Goal: Transaction & Acquisition: Purchase product/service

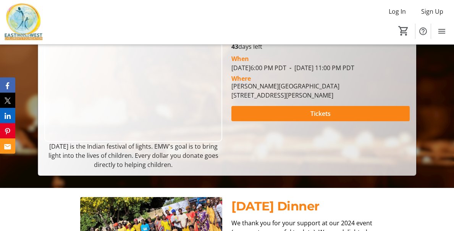
scroll to position [114, 0]
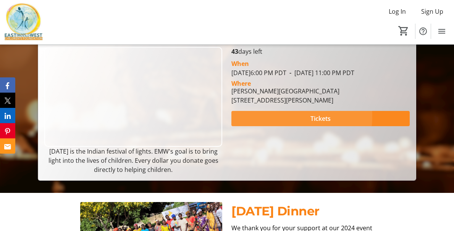
click at [280, 128] on span at bounding box center [320, 119] width 178 height 18
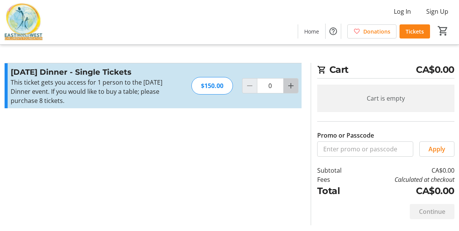
click at [292, 86] on mat-icon "Increment by one" at bounding box center [291, 85] width 9 height 9
type input "2"
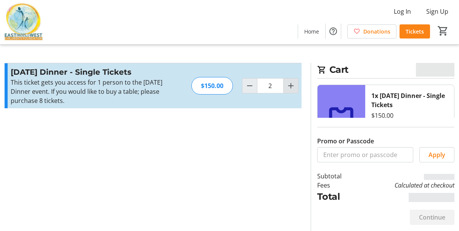
type input "2"
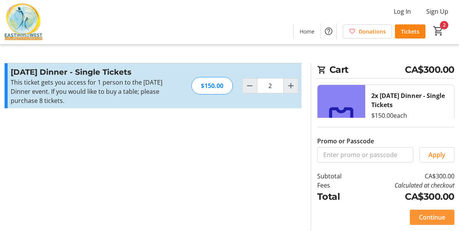
click at [424, 212] on span at bounding box center [432, 217] width 45 height 18
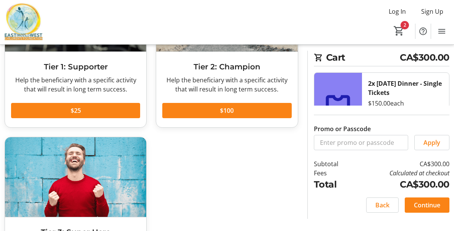
scroll to position [185, 0]
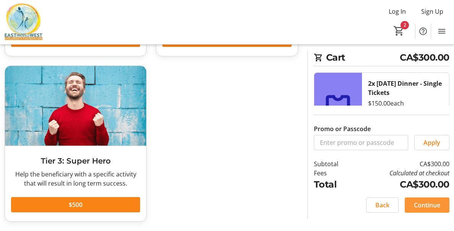
click at [423, 204] on span "Continue" at bounding box center [427, 205] width 26 height 9
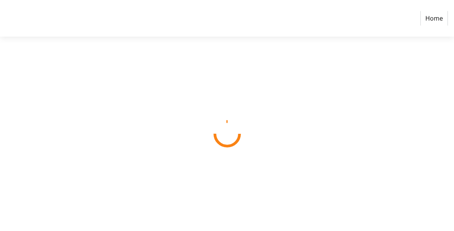
select select "CA"
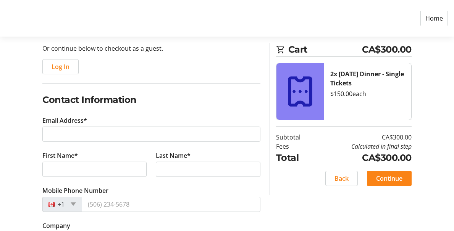
scroll to position [76, 0]
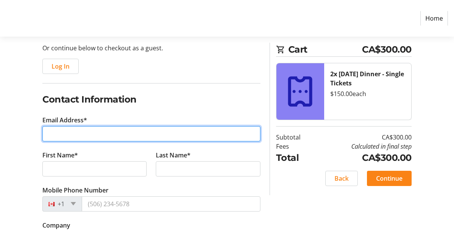
click at [142, 128] on input "Email Address*" at bounding box center [151, 133] width 218 height 15
type input "[PERSON_NAME][EMAIL_ADDRESS][PERSON_NAME][DOMAIN_NAME]"
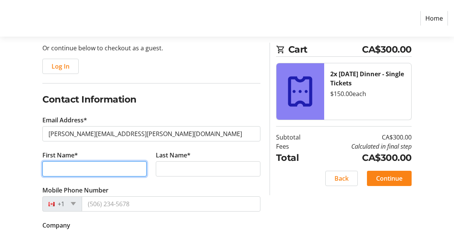
type input "[PERSON_NAME]"
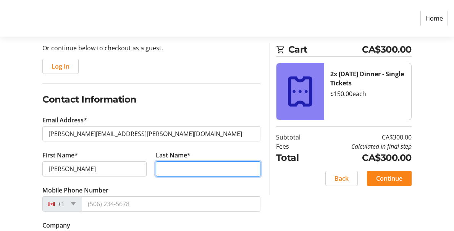
type input "[PERSON_NAME]"
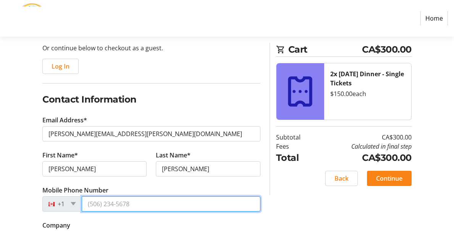
type input "[PHONE_NUMBER]"
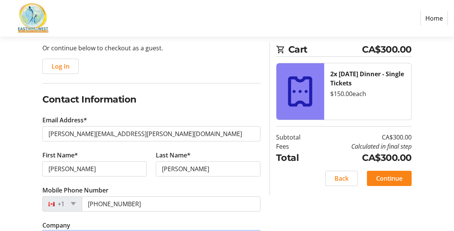
type input "Government of [GEOGRAPHIC_DATA]"
type input "B-[STREET_ADDRESS]"
type input "[PERSON_NAME]"
type input "V1T 1V9"
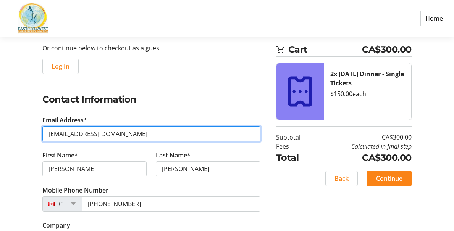
drag, startPoint x: 131, startPoint y: 132, endPoint x: 31, endPoint y: 128, distance: 100.4
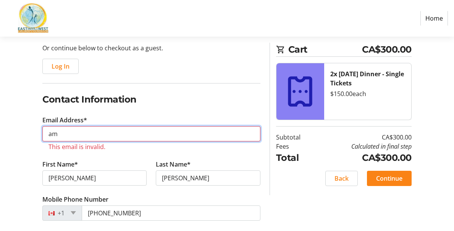
type input "a"
click at [144, 136] on input "harw" at bounding box center [151, 133] width 218 height 15
type input "[PERSON_NAME][EMAIL_ADDRESS][PERSON_NAME][DOMAIN_NAME]"
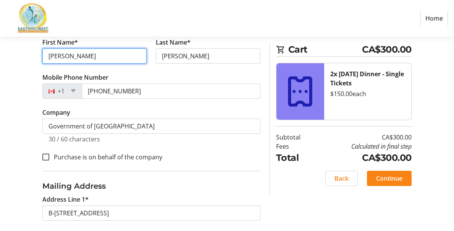
scroll to position [191, 0]
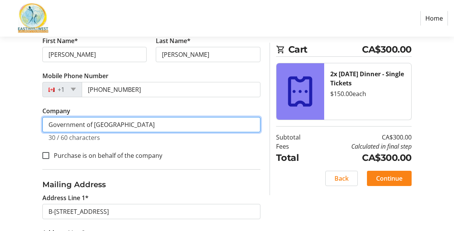
drag, startPoint x: 123, startPoint y: 122, endPoint x: 145, endPoint y: 123, distance: 22.1
click at [123, 122] on input "Government of [GEOGRAPHIC_DATA]" at bounding box center [151, 124] width 218 height 15
drag, startPoint x: 146, startPoint y: 124, endPoint x: 41, endPoint y: 120, distance: 105.0
click at [41, 120] on div "Log In to Your Account (Optional) Or continue below to checkout as a guest. Log…" at bounding box center [151, 161] width 227 height 505
click at [178, 124] on input "Government of [GEOGRAPHIC_DATA]" at bounding box center [151, 124] width 218 height 15
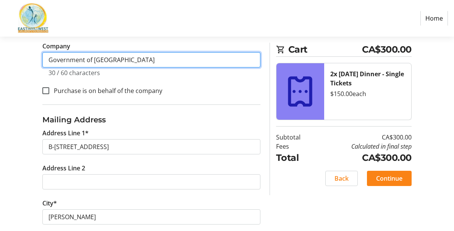
scroll to position [267, 0]
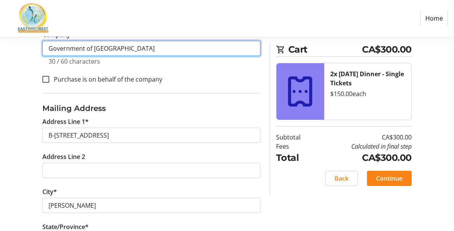
drag, startPoint x: 152, startPoint y: 48, endPoint x: 23, endPoint y: 46, distance: 129.8
click at [23, 46] on div "Log In to Your Account (Optional) Or continue below to checkout as a guest. Log…" at bounding box center [227, 85] width 454 height 505
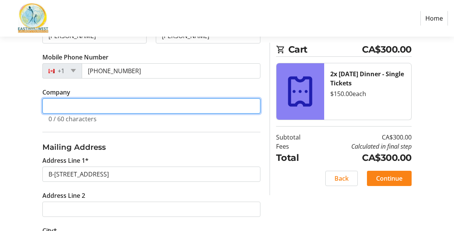
scroll to position [249, 0]
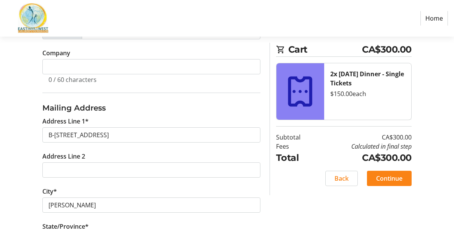
select select "BC"
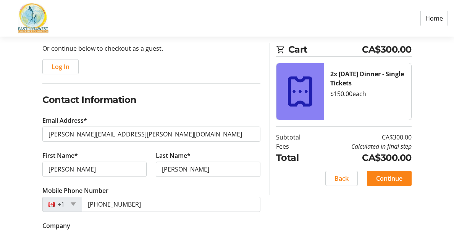
scroll to position [191, 0]
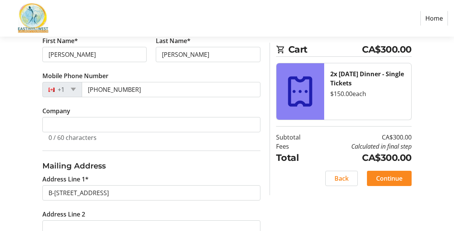
click at [392, 181] on span "Continue" at bounding box center [389, 178] width 26 height 9
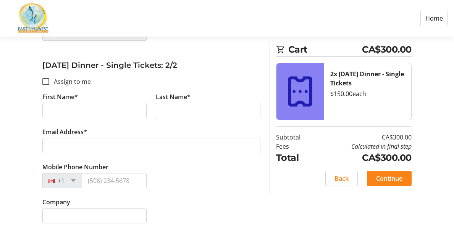
scroll to position [312, 0]
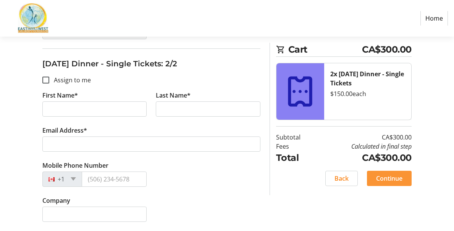
click at [379, 176] on span "Continue" at bounding box center [389, 178] width 26 height 9
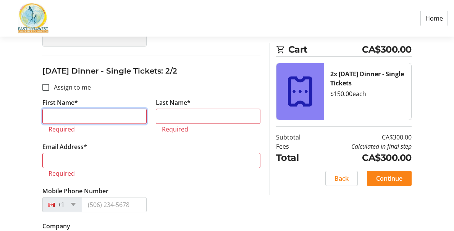
scroll to position [306, 0]
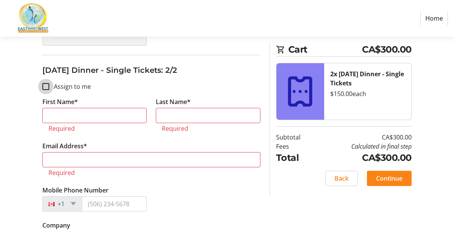
click at [46, 88] on input "Assign to me" at bounding box center [45, 86] width 7 height 7
checkbox input "true"
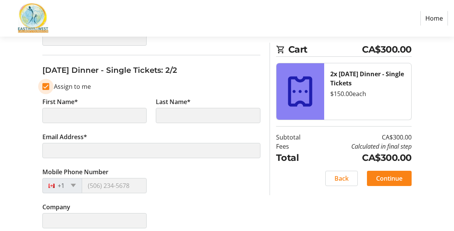
type input "[PERSON_NAME]"
type input "[PERSON_NAME][EMAIL_ADDRESS][PERSON_NAME][DOMAIN_NAME]"
type input "[PHONE_NUMBER]"
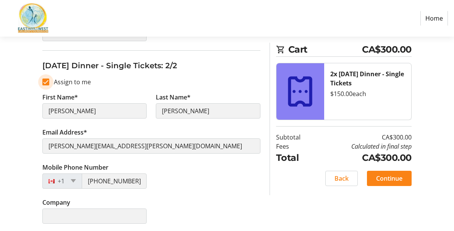
scroll to position [312, 0]
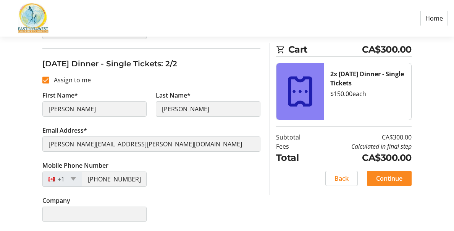
click at [378, 177] on span "Continue" at bounding box center [389, 178] width 26 height 9
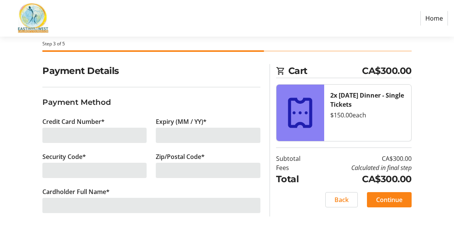
scroll to position [36, 0]
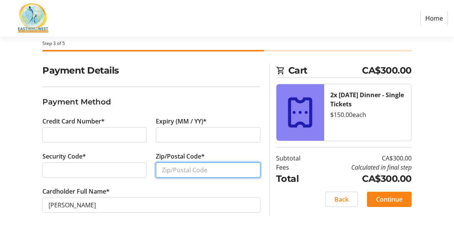
click at [174, 170] on input "Zip/Postal Code*" at bounding box center [208, 170] width 104 height 15
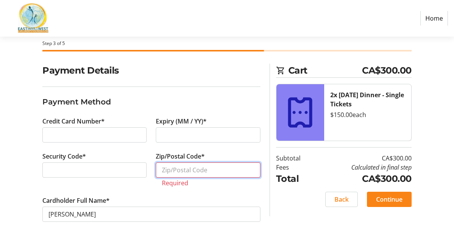
click at [165, 171] on input "Zip/Postal Code*" at bounding box center [208, 170] width 104 height 15
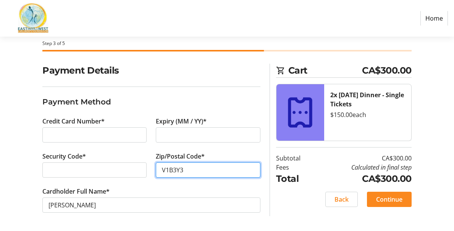
type input "V1B3Y3"
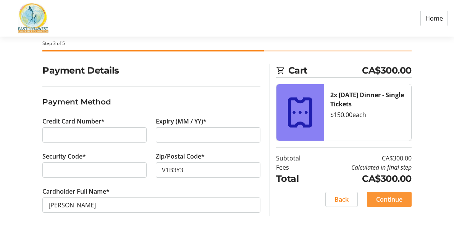
click at [392, 202] on span "Continue" at bounding box center [389, 199] width 26 height 9
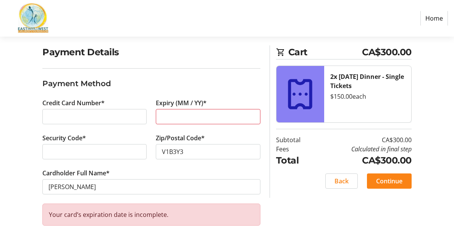
scroll to position [64, 0]
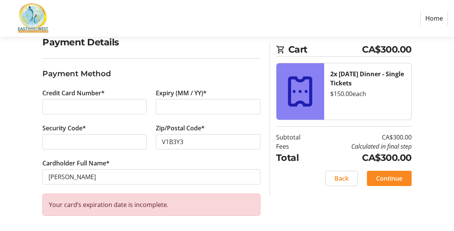
click at [396, 176] on span "Continue" at bounding box center [389, 178] width 26 height 9
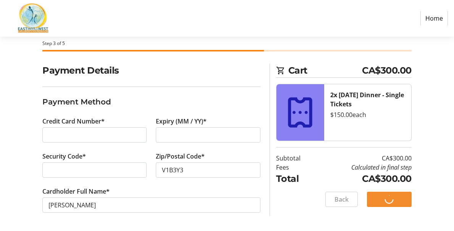
scroll to position [36, 0]
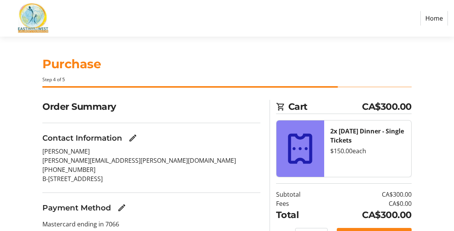
scroll to position [41, 0]
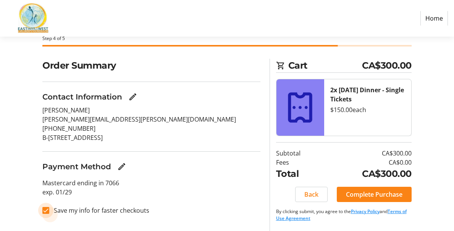
click at [44, 210] on input "Save my info for faster checkouts" at bounding box center [45, 210] width 7 height 7
checkbox input "false"
click at [133, 95] on mat-icon "Edit Contact Information" at bounding box center [132, 96] width 9 height 9
select select "BC"
select select "CA"
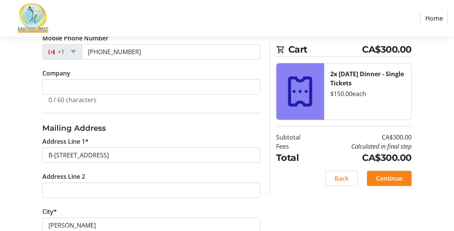
scroll to position [229, 0]
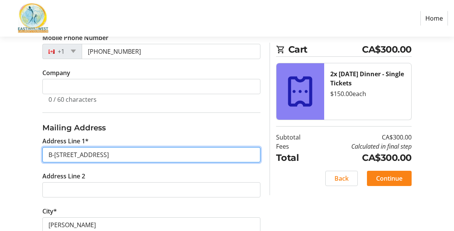
click at [99, 156] on input "B-[STREET_ADDRESS]" at bounding box center [151, 154] width 218 height 15
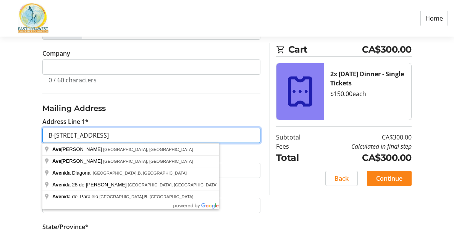
scroll to position [249, 0]
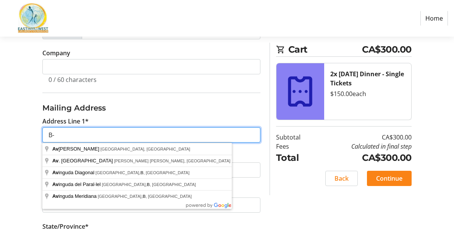
type input "B"
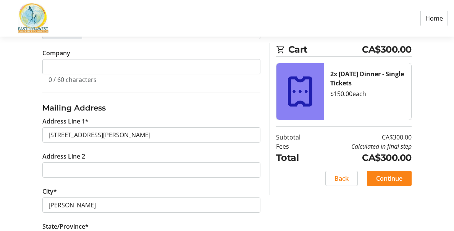
type input "[STREET_ADDRESS]"
type input "V1B 3Y3"
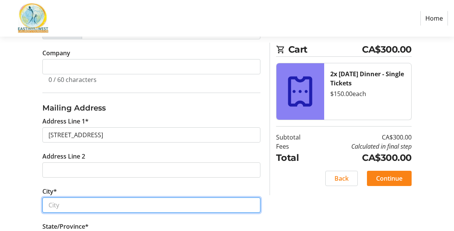
click at [77, 198] on input "City*" at bounding box center [151, 205] width 218 height 15
type input "Coldstream"
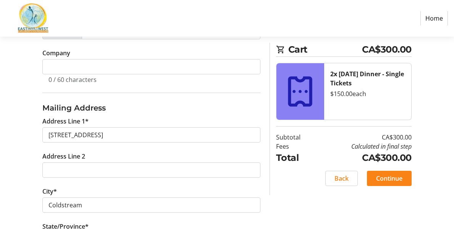
click at [384, 179] on span "Continue" at bounding box center [389, 178] width 26 height 9
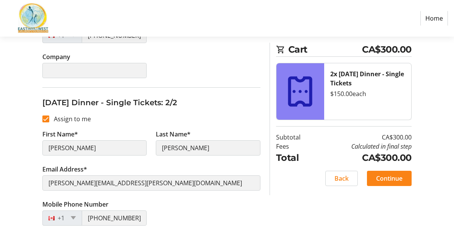
scroll to position [312, 0]
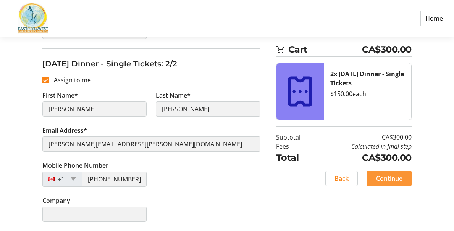
click at [399, 181] on span "Continue" at bounding box center [389, 178] width 26 height 9
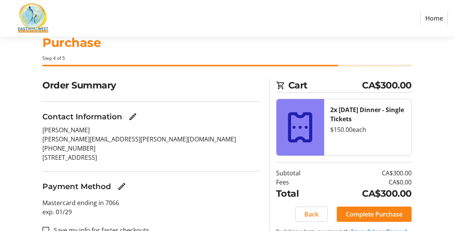
scroll to position [41, 0]
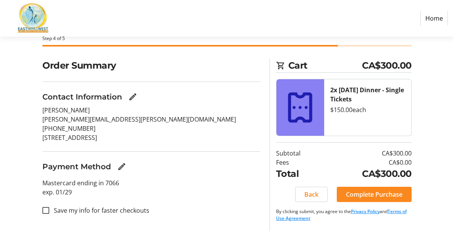
click at [370, 195] on span "Complete Purchase" at bounding box center [374, 194] width 56 height 9
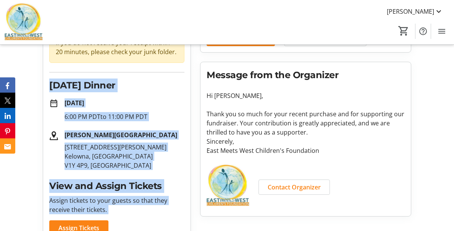
scroll to position [101, 0]
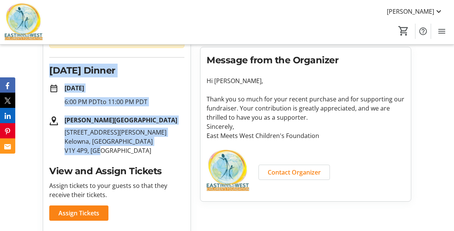
drag, startPoint x: 49, startPoint y: 170, endPoint x: 120, endPoint y: 152, distance: 72.9
click at [120, 152] on div "Purchase Complete! check_circle Your receipt has been sent to your email. If yo…" at bounding box center [116, 163] width 147 height 389
drag, startPoint x: 120, startPoint y: 152, endPoint x: 86, endPoint y: 132, distance: 39.0
copy div "[DATE] Dinner date_range [DATE] 6:00 PM PDT to 11:00 PM PDT [PERSON_NAME][GEOGR…"
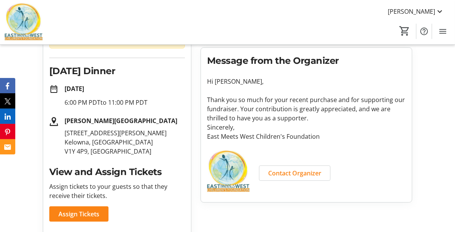
click at [196, 73] on div "Account Complete! View your account to manage your saved information and fundra…" at bounding box center [306, 164] width 221 height 390
